Goal: Task Accomplishment & Management: Use online tool/utility

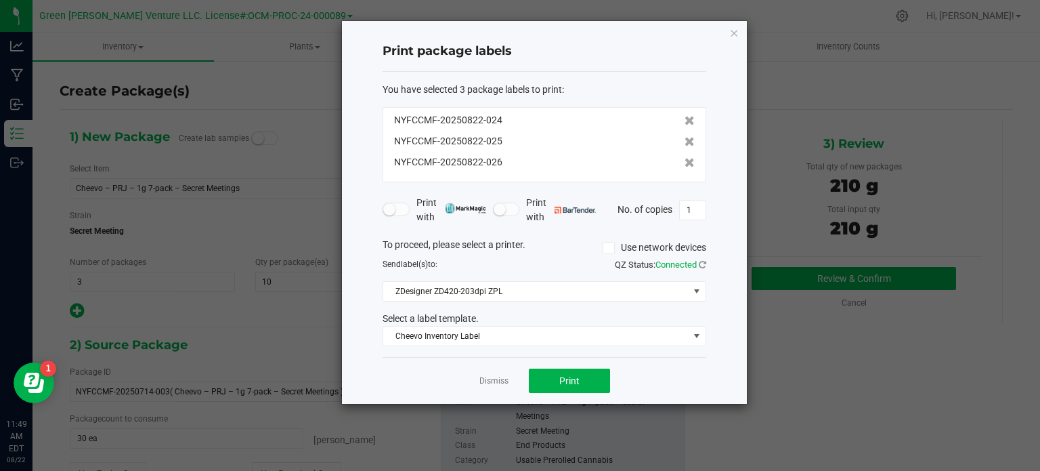
scroll to position [116, 0]
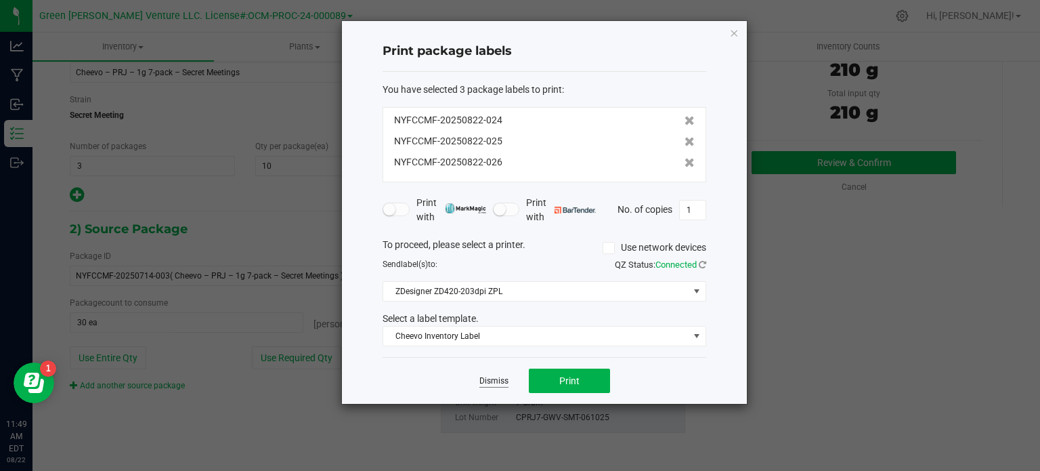
click at [489, 384] on link "Dismiss" at bounding box center [493, 381] width 29 height 12
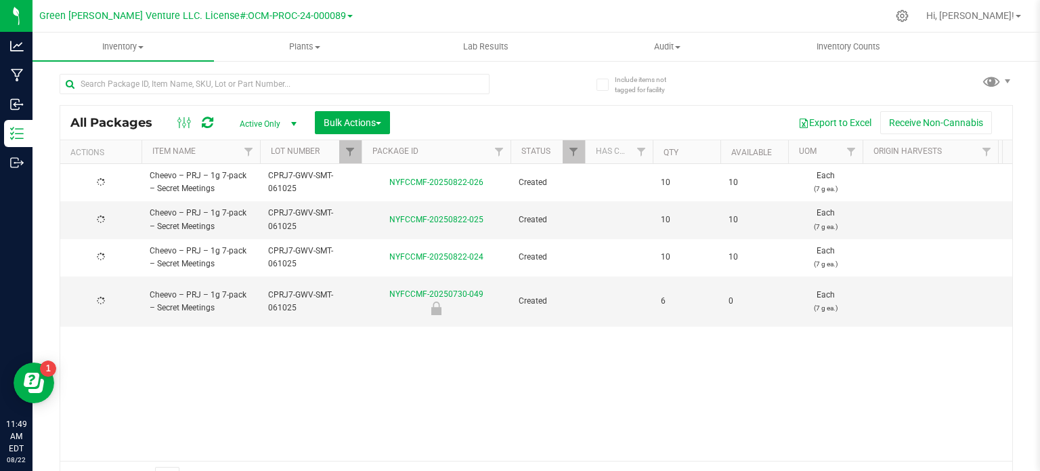
scroll to position [24, 0]
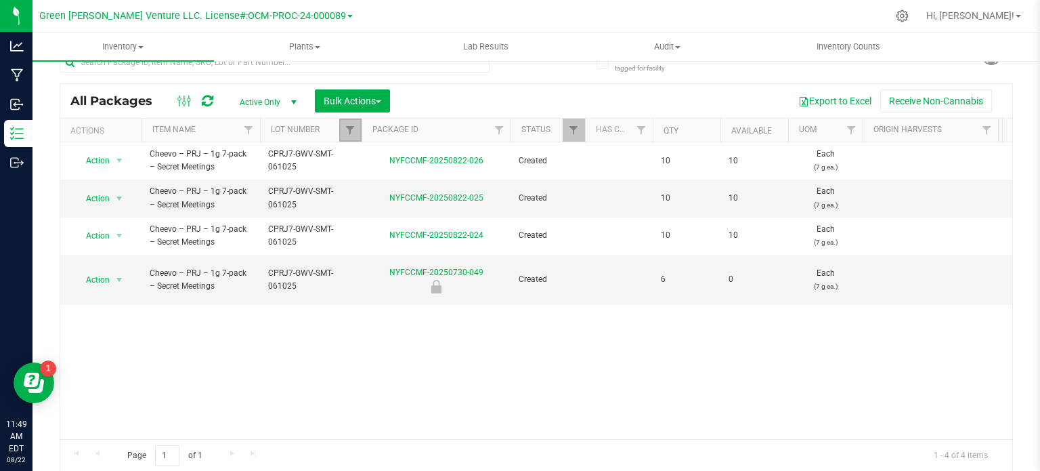
click at [356, 133] on link "Filter" at bounding box center [350, 129] width 22 height 23
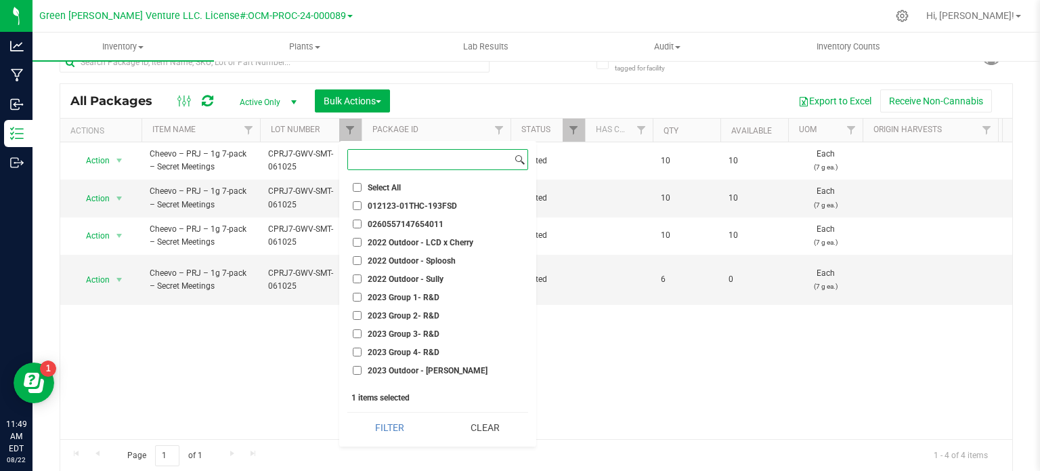
click at [408, 167] on input at bounding box center [430, 160] width 164 height 20
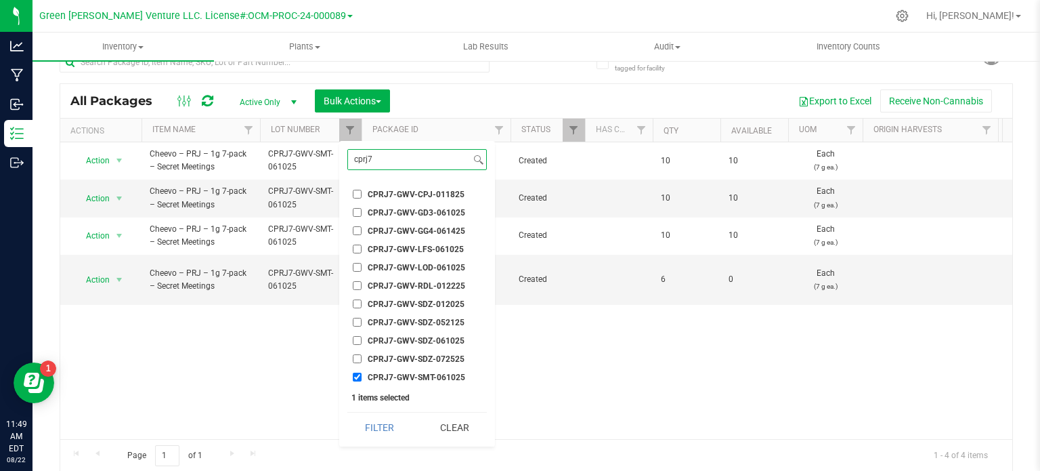
scroll to position [107, 0]
type input "cprj7"
click at [355, 324] on input "CPRJ7-GWV-SMT-061025" at bounding box center [357, 322] width 9 height 9
checkbox input "false"
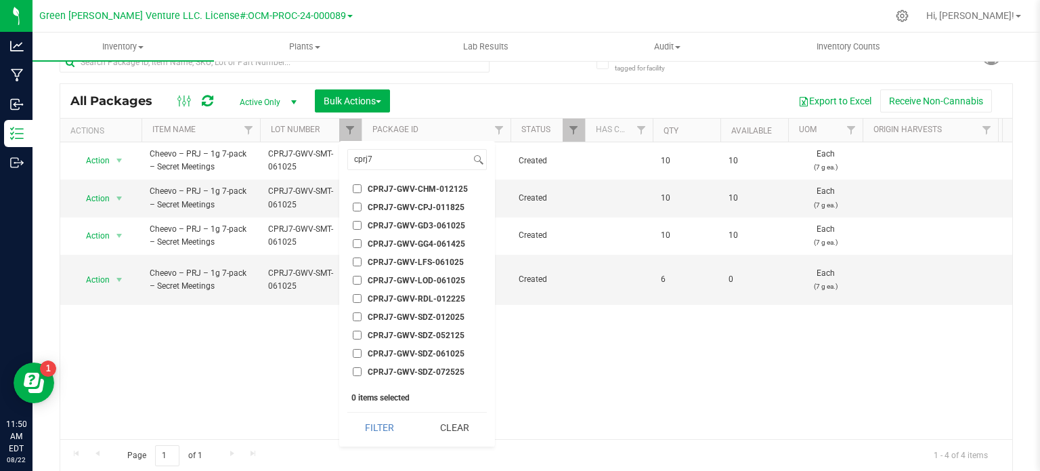
click at [427, 262] on span "CPRJ7-GWV-LFS-061025" at bounding box center [416, 262] width 96 height 8
click at [362, 262] on input "CPRJ7-GWV-LFS-061025" at bounding box center [357, 261] width 9 height 9
click at [374, 432] on button "Filter" at bounding box center [379, 427] width 65 height 30
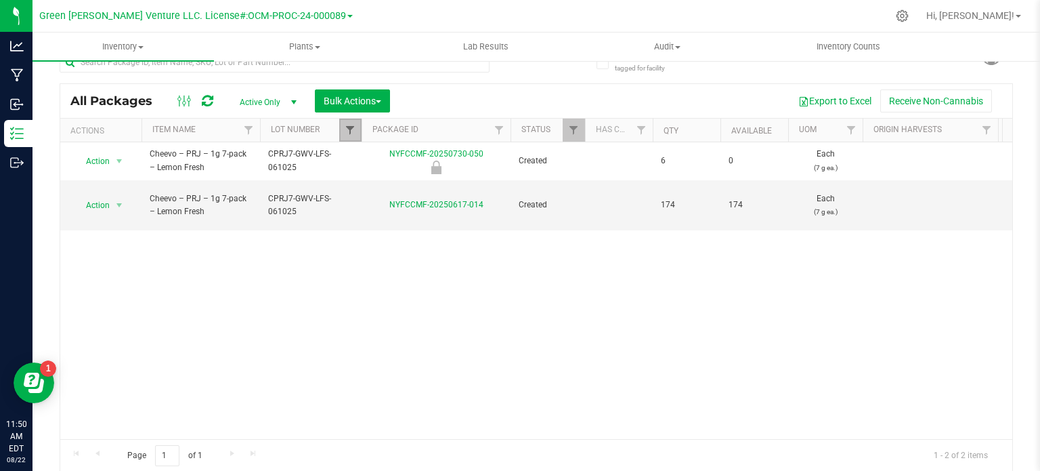
click at [347, 129] on span "Filter" at bounding box center [350, 130] width 11 height 11
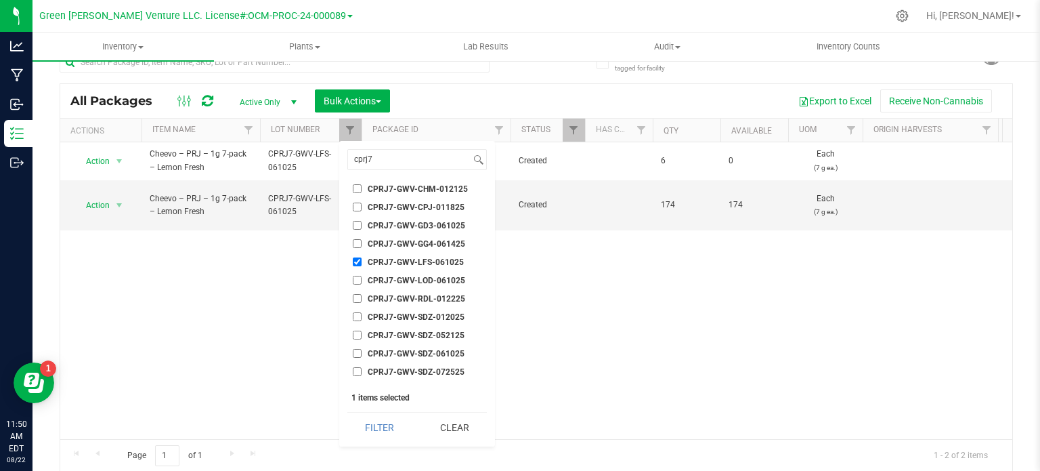
click at [357, 263] on input "CPRJ7-GWV-LFS-061025" at bounding box center [357, 261] width 9 height 9
checkbox input "false"
click at [381, 162] on input "cprj7" at bounding box center [409, 160] width 123 height 20
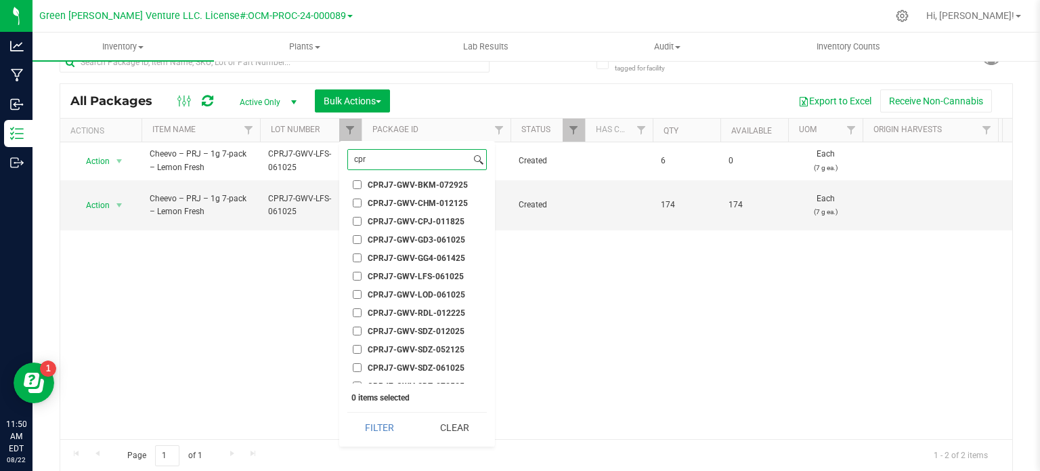
scroll to position [53, 0]
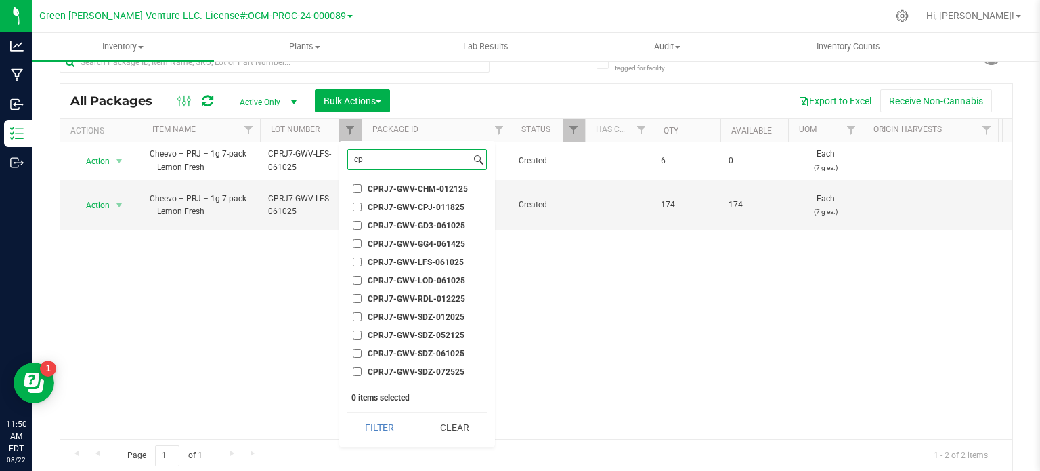
type input "c"
type input "p"
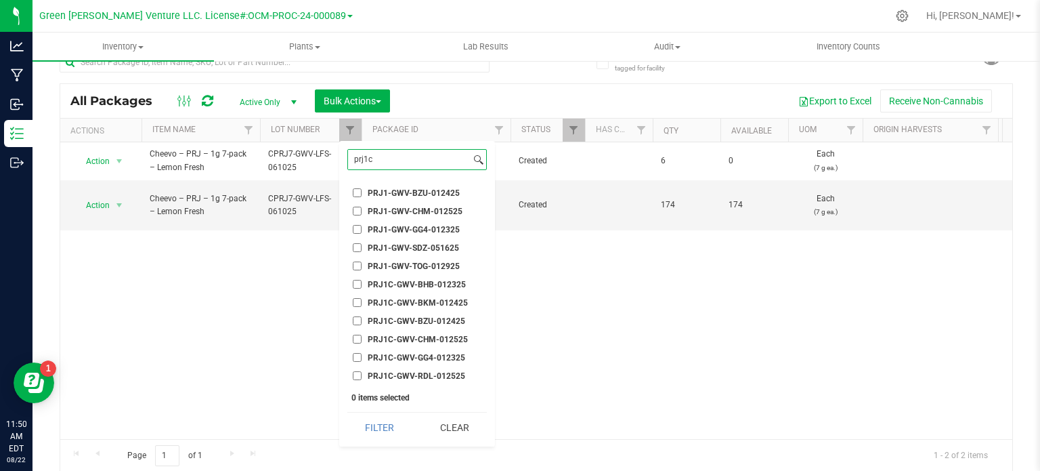
scroll to position [0, 0]
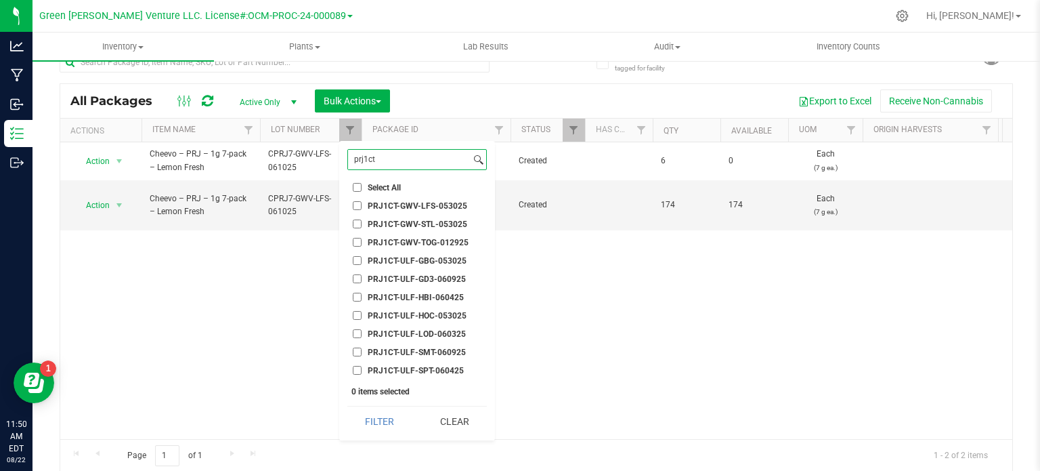
type input "prj1c"
click at [389, 157] on input "prj1c" at bounding box center [409, 160] width 123 height 20
drag, startPoint x: 389, startPoint y: 157, endPoint x: 341, endPoint y: 156, distance: 47.4
click at [341, 156] on div "prj1c Select All 012123-01THC-193FSD 0260557147654011 2022 Outdoor - LCD x Cher…" at bounding box center [417, 293] width 156 height 305
type input "prj1ct"
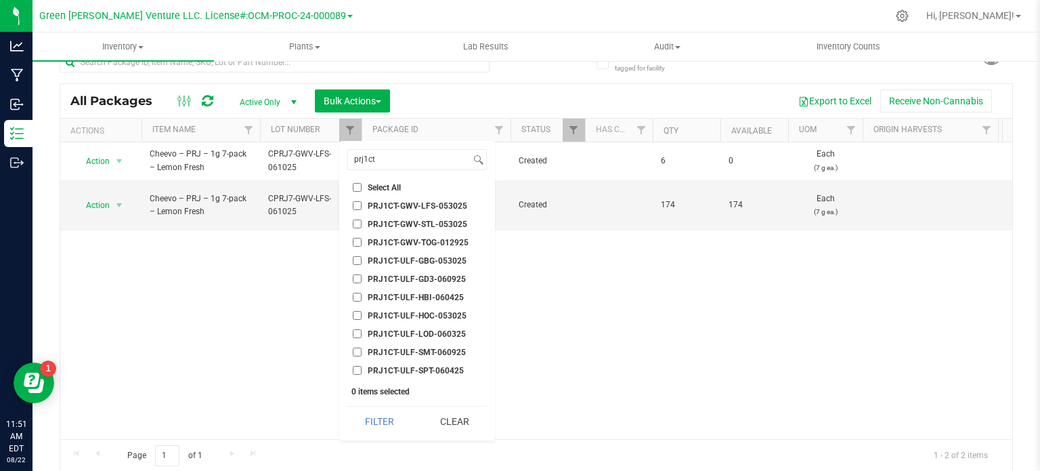
click at [410, 206] on span "PRJ1CT-GWV-LFS-053025" at bounding box center [418, 206] width 100 height 8
click at [362, 206] on input "PRJ1CT-GWV-LFS-053025" at bounding box center [357, 205] width 9 height 9
checkbox input "true"
click at [384, 431] on button "Filter" at bounding box center [379, 421] width 65 height 30
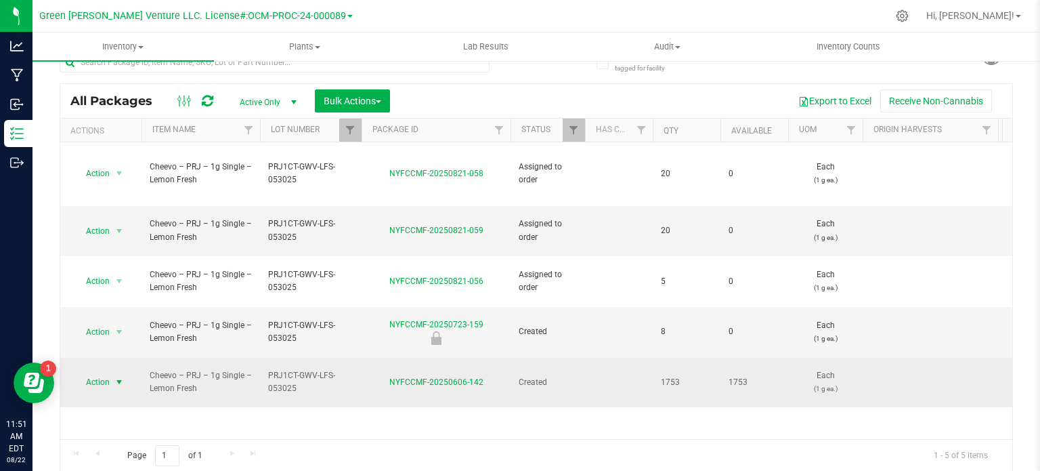
click at [106, 372] on span "Action" at bounding box center [92, 381] width 37 height 19
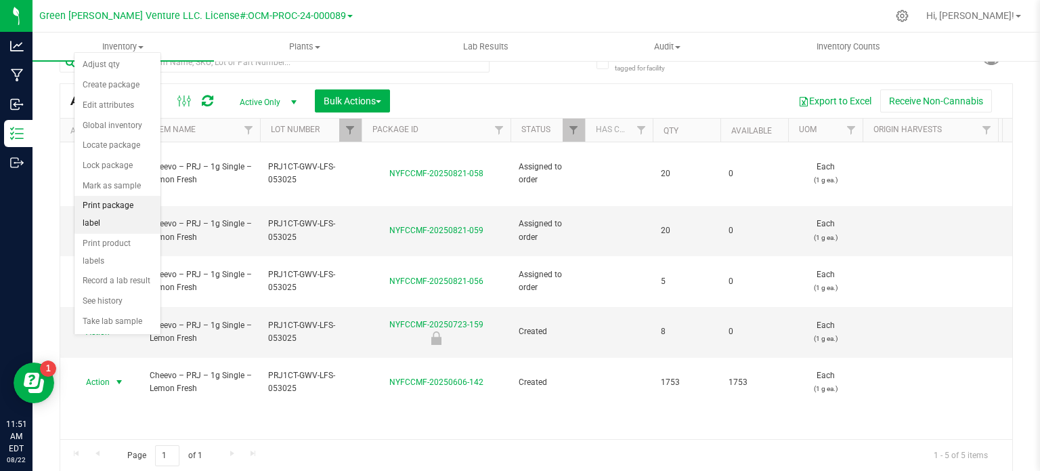
click at [93, 202] on li "Print package label" at bounding box center [117, 214] width 86 height 37
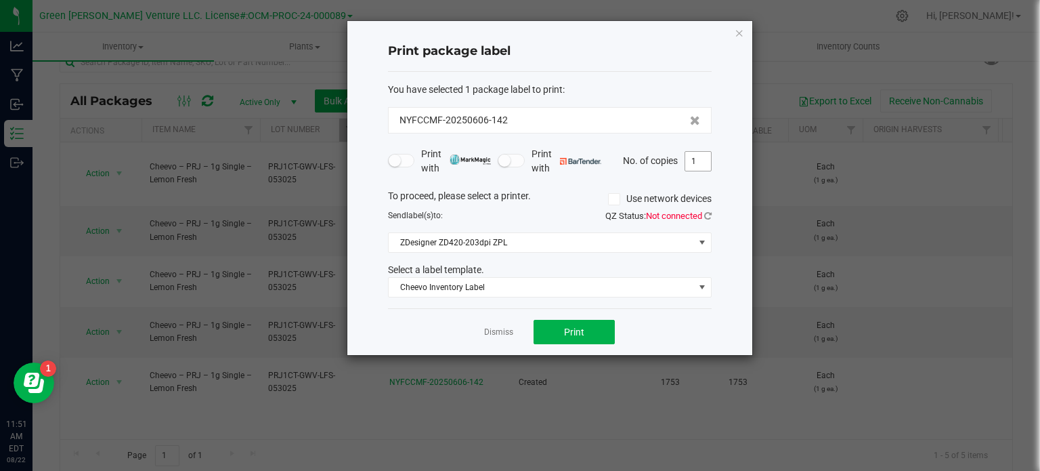
click at [707, 166] on input "1" at bounding box center [698, 161] width 26 height 19
type input "500"
click at [546, 287] on span "Cheevo Inventory Label" at bounding box center [541, 287] width 305 height 19
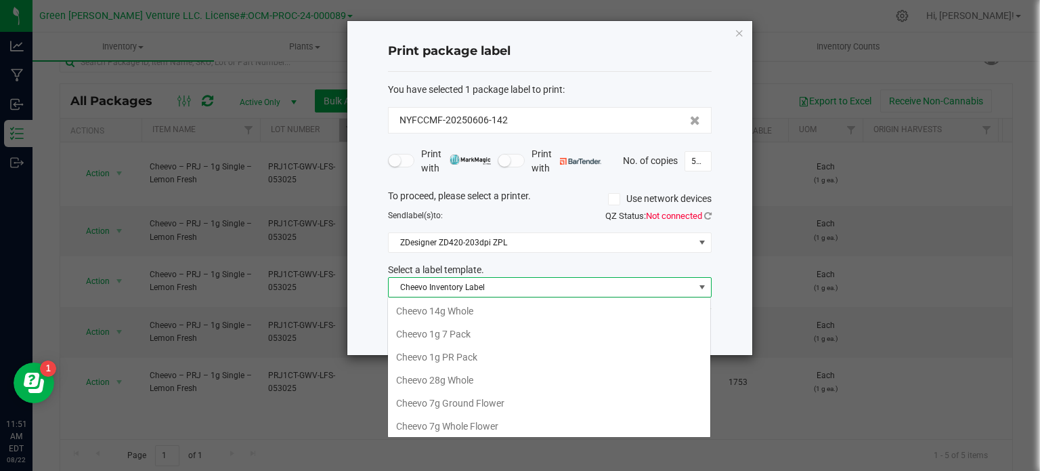
scroll to position [24, 0]
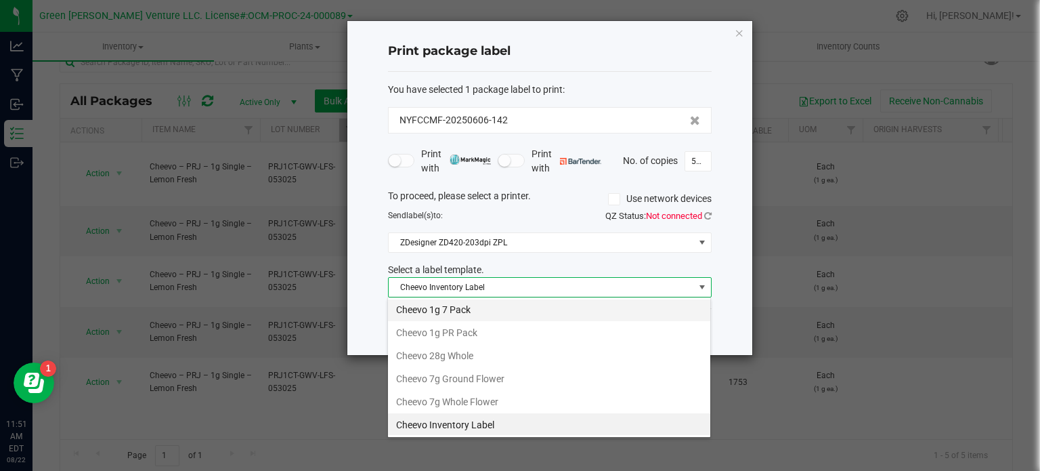
click at [473, 319] on li "Cheevo 1g 7 Pack" at bounding box center [549, 309] width 322 height 23
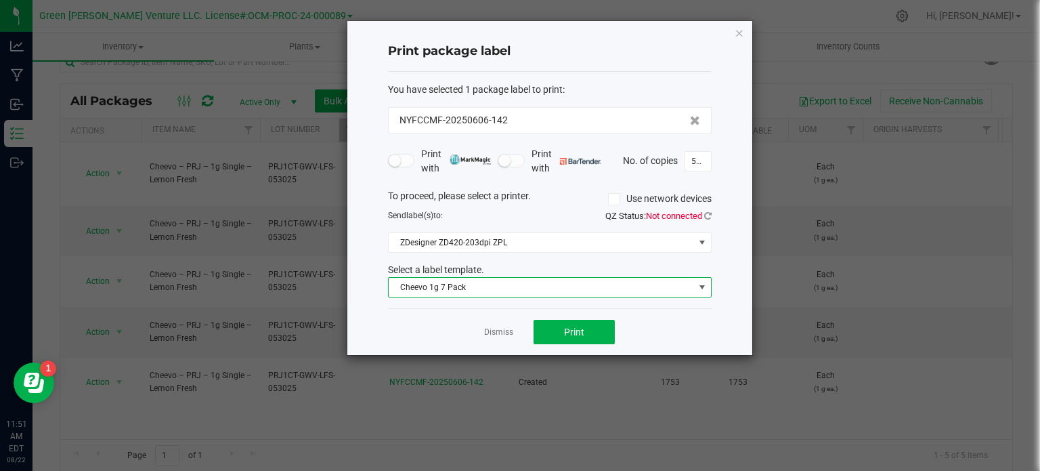
click at [478, 293] on span "Cheevo 1g 7 Pack" at bounding box center [541, 287] width 305 height 19
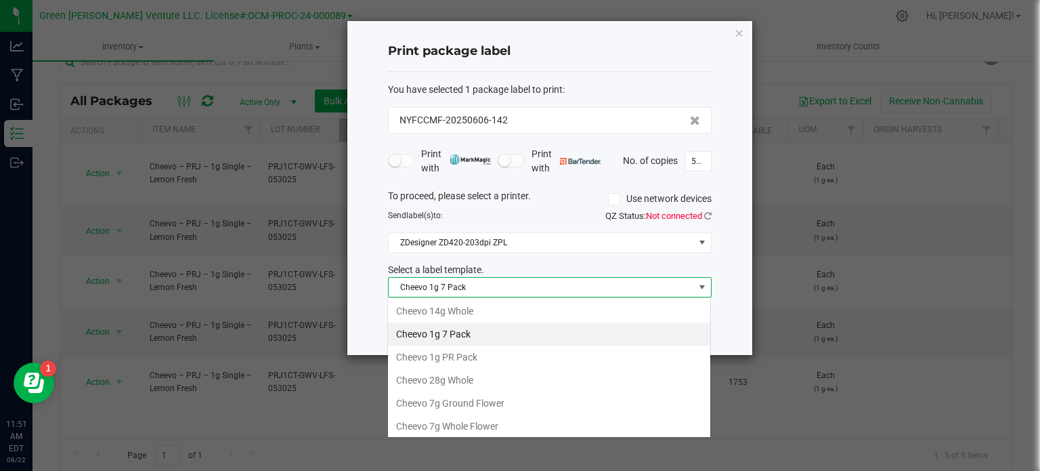
scroll to position [20, 324]
click at [493, 353] on li "Cheevo 1g PR Pack" at bounding box center [549, 356] width 322 height 23
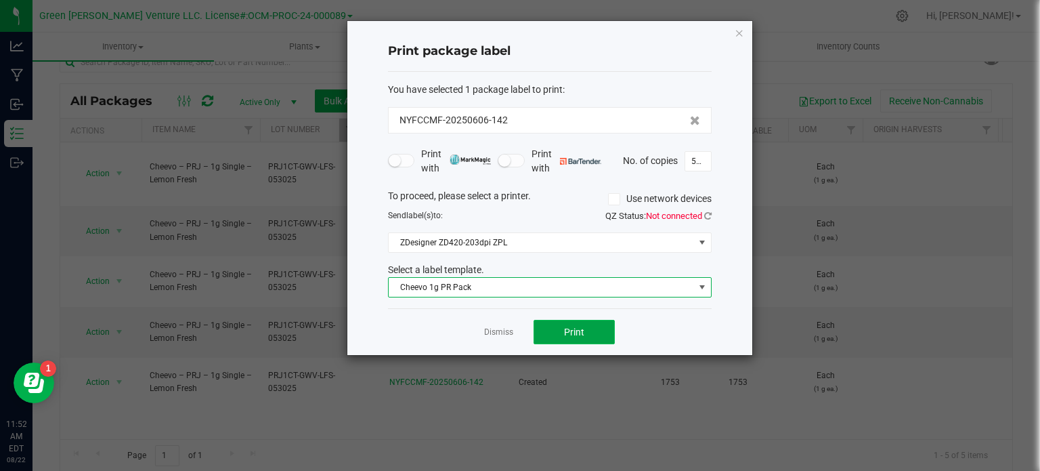
click at [561, 336] on button "Print" at bounding box center [573, 332] width 81 height 24
